Goal: Use online tool/utility: Utilize a website feature to perform a specific function

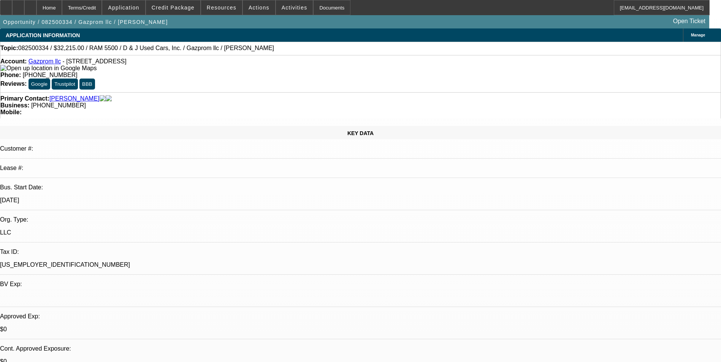
select select "0.15"
select select "2"
select select "0.1"
select select "4"
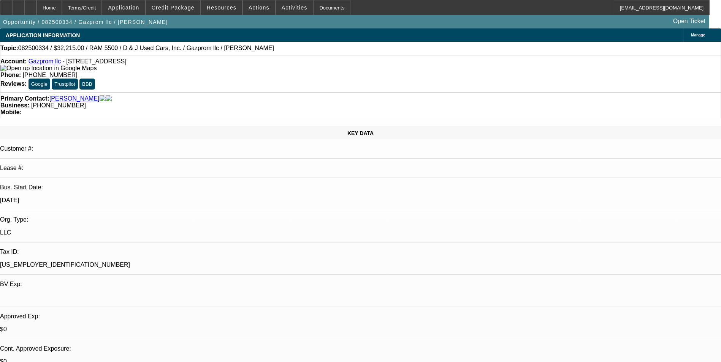
select select "2"
select select "0.1"
select select "4"
select select "0"
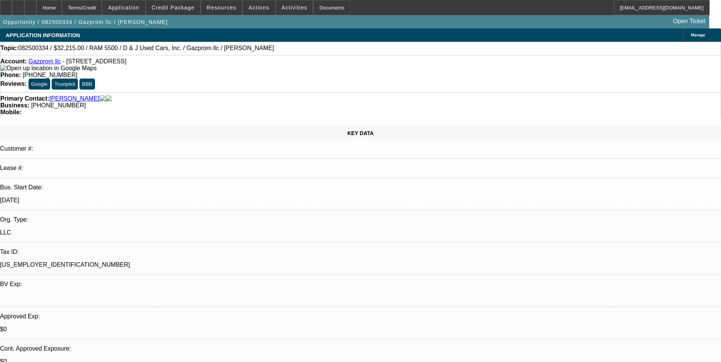
select select "0"
select select "0.1"
select select "4"
select select "0"
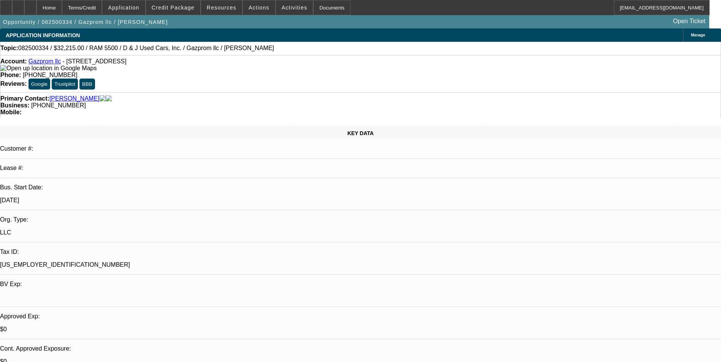
select select "0.1"
select select "4"
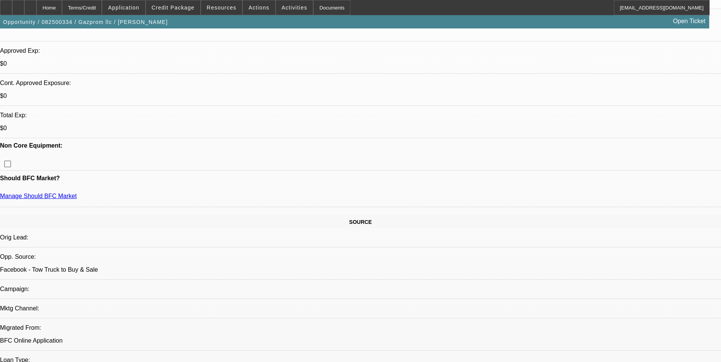
scroll to position [190, 0]
